Goal: Transaction & Acquisition: Purchase product/service

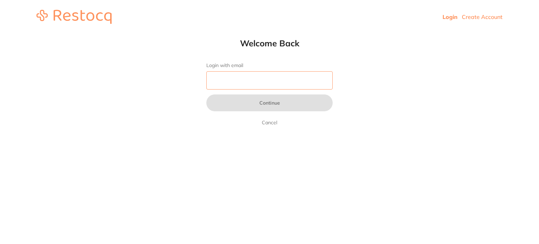
click at [241, 77] on input "Login with email" at bounding box center [269, 80] width 126 height 18
type input "[EMAIL_ADDRESS][DOMAIN_NAME]"
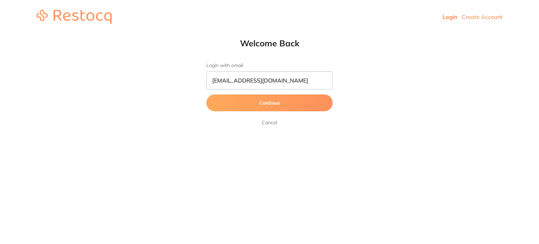
click at [262, 103] on button "Continue" at bounding box center [269, 102] width 126 height 17
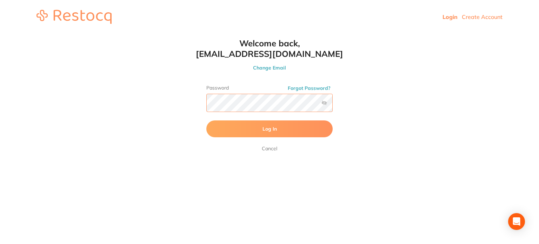
click at [206, 120] on button "Log In" at bounding box center [269, 128] width 126 height 17
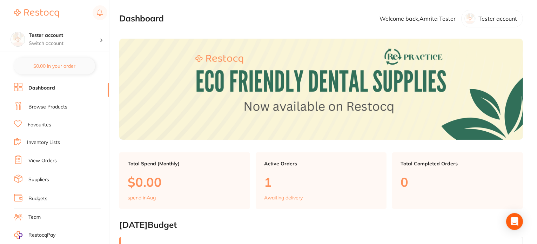
click at [49, 107] on link "Browse Products" at bounding box center [47, 106] width 39 height 7
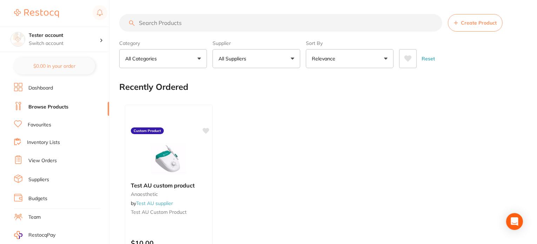
click at [221, 61] on p "All Suppliers" at bounding box center [234, 58] width 31 height 7
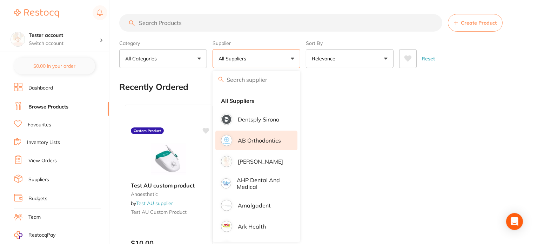
click at [266, 142] on p "AB Orthodontics" at bounding box center [259, 140] width 43 height 6
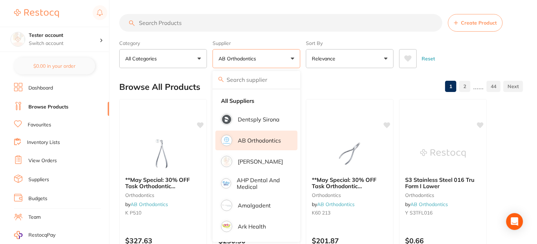
click at [266, 142] on p "AB Orthodontics" at bounding box center [259, 140] width 43 height 6
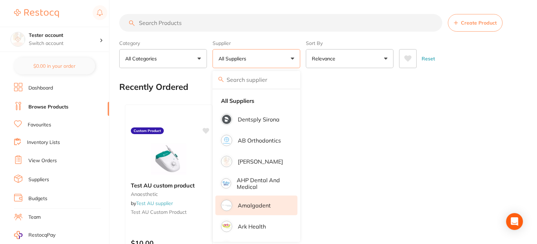
scroll to position [35, 0]
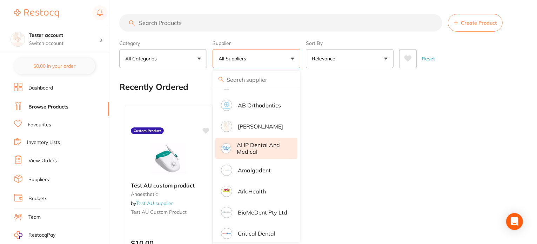
click at [258, 153] on p "AHP Dental and Medical" at bounding box center [262, 148] width 51 height 13
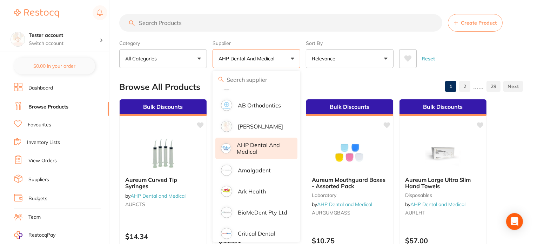
click at [303, 62] on div "Category All Categories All Categories anaesthetic articulating burs crown & br…" at bounding box center [321, 52] width 404 height 31
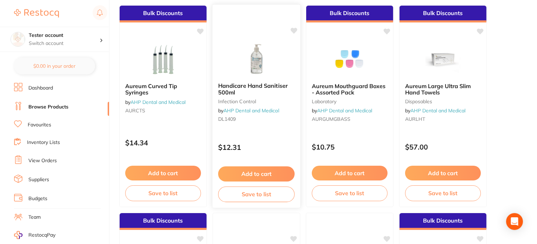
scroll to position [105, 0]
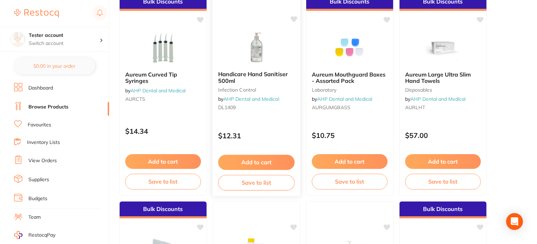
click at [250, 165] on button "Add to cart" at bounding box center [256, 162] width 76 height 15
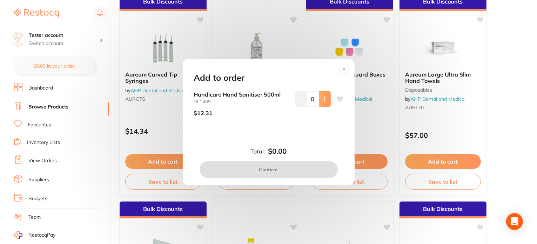
click at [322, 99] on icon at bounding box center [325, 99] width 6 height 6
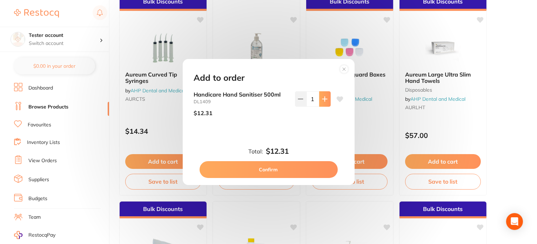
click at [322, 99] on icon at bounding box center [325, 99] width 6 height 6
click at [322, 100] on icon at bounding box center [325, 99] width 6 height 6
type input "5"
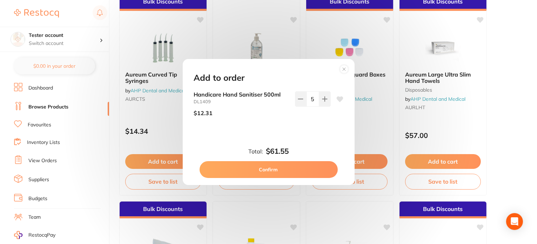
click at [344, 71] on circle at bounding box center [344, 69] width 8 height 8
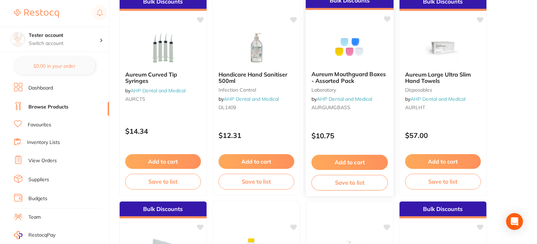
click at [362, 138] on p "$10.75" at bounding box center [350, 136] width 76 height 8
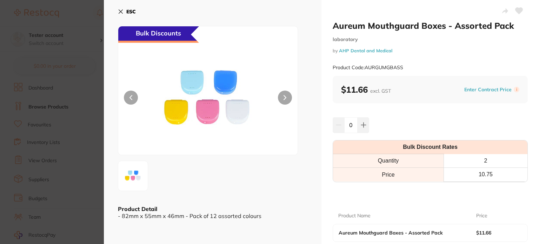
click at [38, 134] on section "Aureum Mouthguard Boxes - Assorted Pack laboratory by AHP Dental and Medical Pr…" at bounding box center [269, 122] width 539 height 244
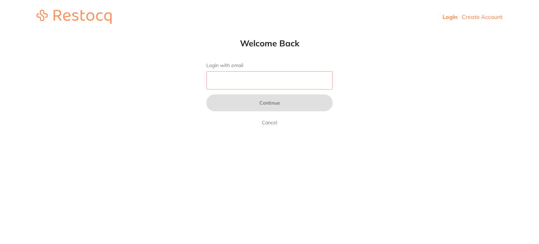
click at [253, 79] on input "Login with email" at bounding box center [269, 80] width 126 height 18
click at [223, 81] on input "Login with email" at bounding box center [269, 80] width 126 height 18
drag, startPoint x: 229, startPoint y: 90, endPoint x: 234, endPoint y: 93, distance: 5.8
click at [231, 91] on form "Login with email Continue Cancel" at bounding box center [269, 94] width 126 height 64
click at [250, 76] on input "Login with email" at bounding box center [269, 80] width 126 height 18
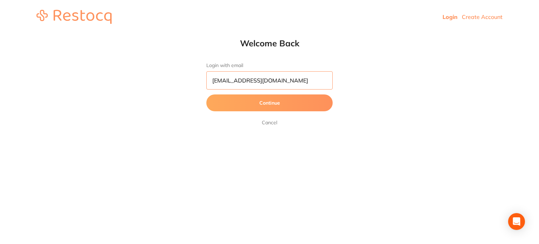
click at [230, 80] on input "[EMAIL_ADDRESS][DOMAIN_NAME]" at bounding box center [269, 80] width 126 height 18
type input "[EMAIL_ADDRESS][DOMAIN_NAME]"
click at [206, 94] on button "Continue" at bounding box center [269, 102] width 126 height 17
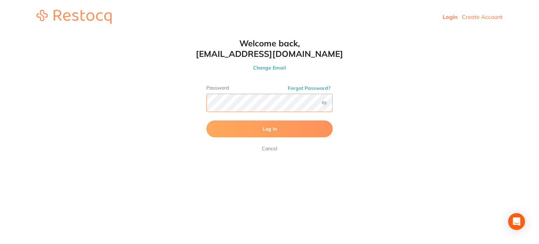
click at [206, 120] on button "Log In" at bounding box center [269, 128] width 126 height 17
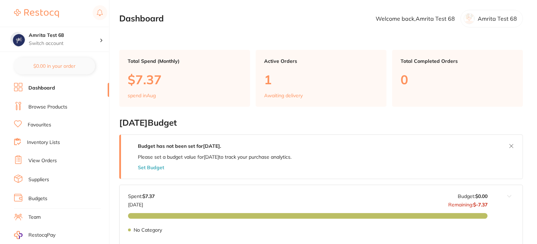
click at [49, 107] on link "Browse Products" at bounding box center [47, 106] width 39 height 7
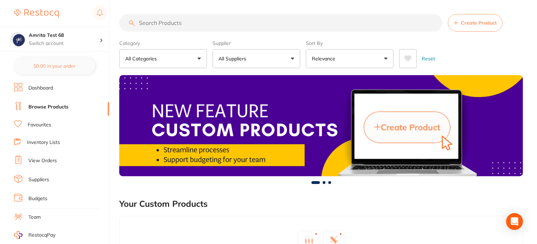
click at [256, 60] on button "All Suppliers" at bounding box center [257, 58] width 88 height 19
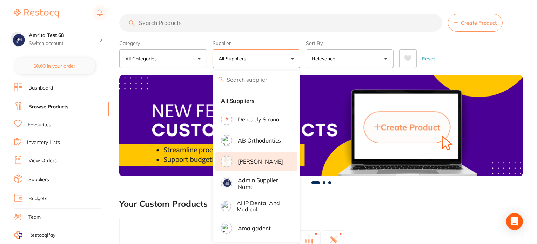
click at [253, 163] on p "[PERSON_NAME]" at bounding box center [260, 161] width 45 height 6
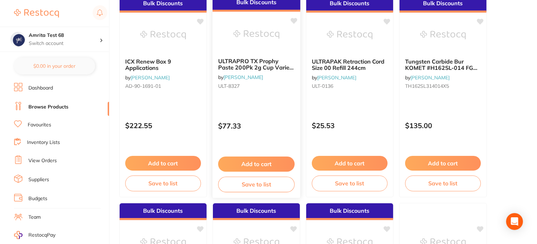
scroll to position [105, 0]
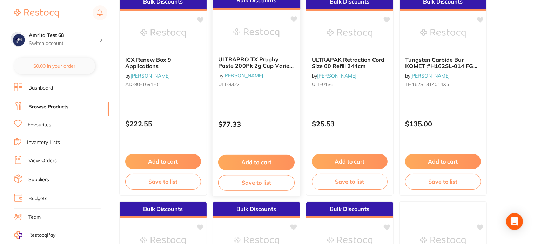
click at [268, 162] on button "Add to cart" at bounding box center [256, 162] width 76 height 15
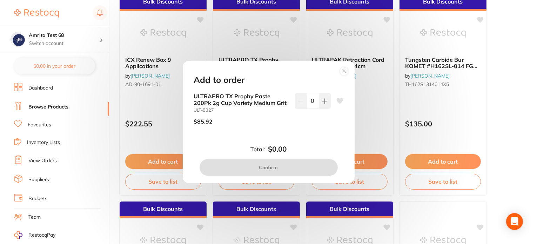
click at [341, 73] on circle at bounding box center [344, 71] width 8 height 8
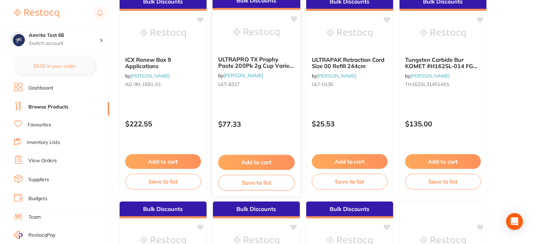
click at [279, 124] on p "$77.33" at bounding box center [256, 124] width 76 height 8
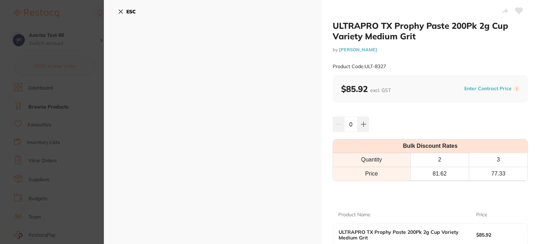
drag, startPoint x: 75, startPoint y: 112, endPoint x: 235, endPoint y: 136, distance: 162.1
click at [75, 112] on section "ULTRAPRO TX Prophy Paste 200Pk 2g Cup Variety Medium Grit by [PERSON_NAME] Prod…" at bounding box center [269, 122] width 539 height 244
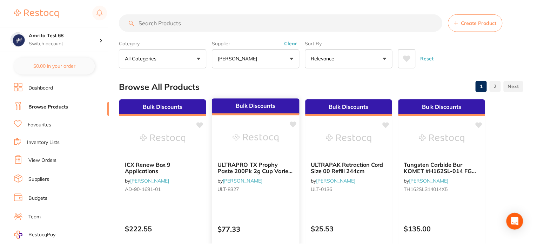
scroll to position [105, 0]
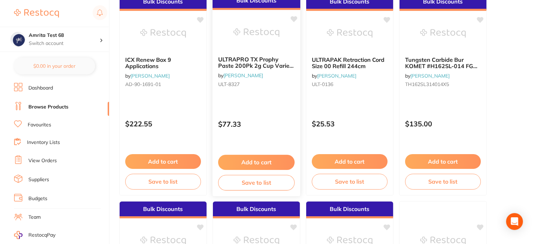
click at [246, 155] on button "Add to cart" at bounding box center [256, 162] width 76 height 15
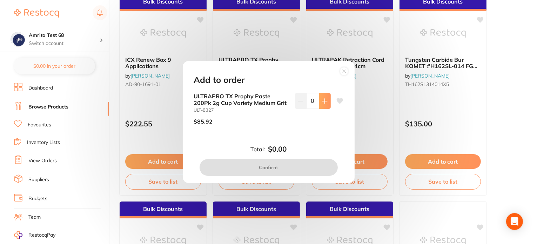
click at [323, 100] on icon at bounding box center [325, 101] width 6 height 6
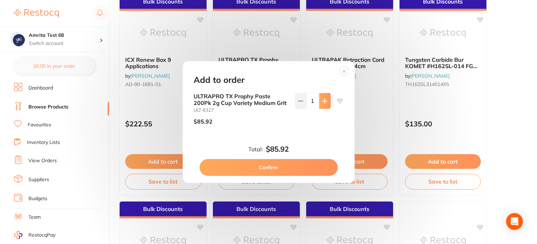
click at [323, 100] on icon at bounding box center [325, 101] width 6 height 6
click at [322, 101] on icon at bounding box center [325, 101] width 6 height 6
click at [300, 103] on icon at bounding box center [301, 101] width 6 height 6
click at [322, 102] on icon at bounding box center [325, 101] width 6 height 6
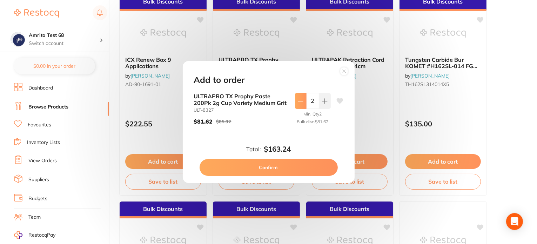
click at [303, 101] on button at bounding box center [301, 100] width 12 height 15
click at [320, 104] on button at bounding box center [325, 100] width 12 height 15
click at [295, 103] on button at bounding box center [301, 100] width 12 height 15
type input "1"
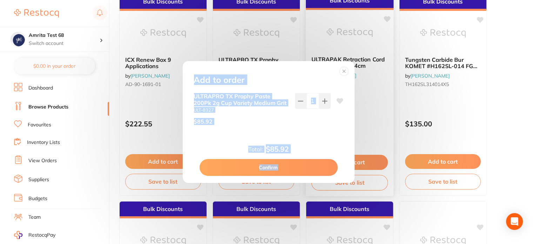
drag, startPoint x: 243, startPoint y: 115, endPoint x: 340, endPoint y: 174, distance: 113.7
click at [346, 181] on div "Add to order ULTRAPRO TX Prophy Paste 200Pk 2g Cup Variety Medium Grit ULT-8327…" at bounding box center [268, 122] width 537 height 244
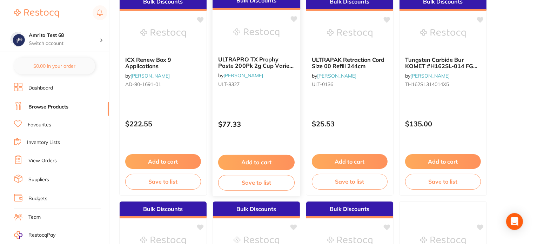
click at [288, 159] on button "Add to cart" at bounding box center [256, 162] width 76 height 15
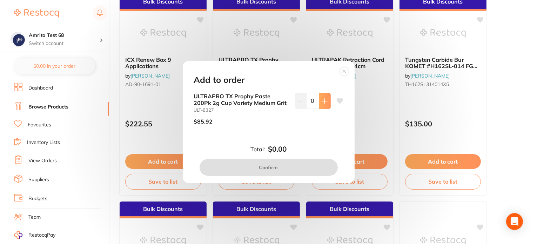
click at [322, 103] on icon at bounding box center [325, 101] width 6 height 6
type input "1"
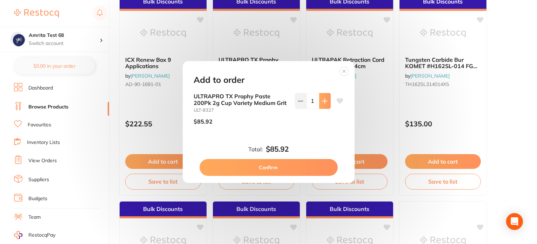
click at [324, 101] on icon at bounding box center [324, 101] width 5 height 5
type input "2"
